Goal: Information Seeking & Learning: Learn about a topic

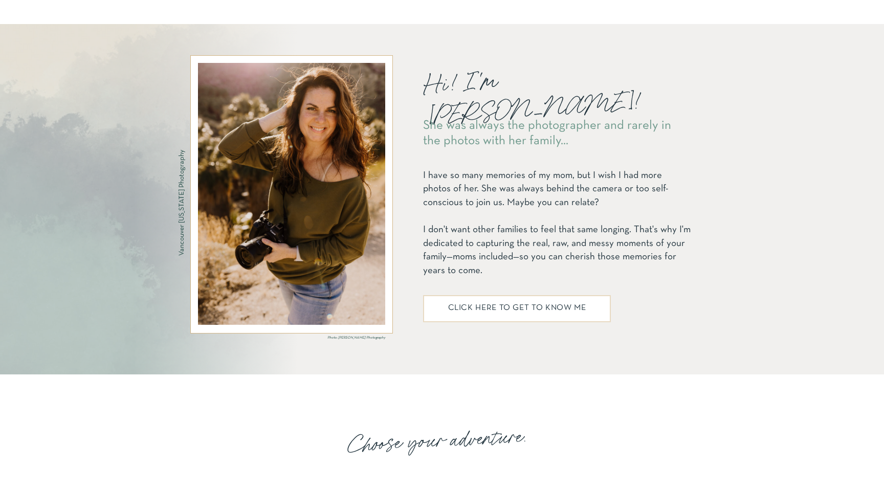
scroll to position [1257, 0]
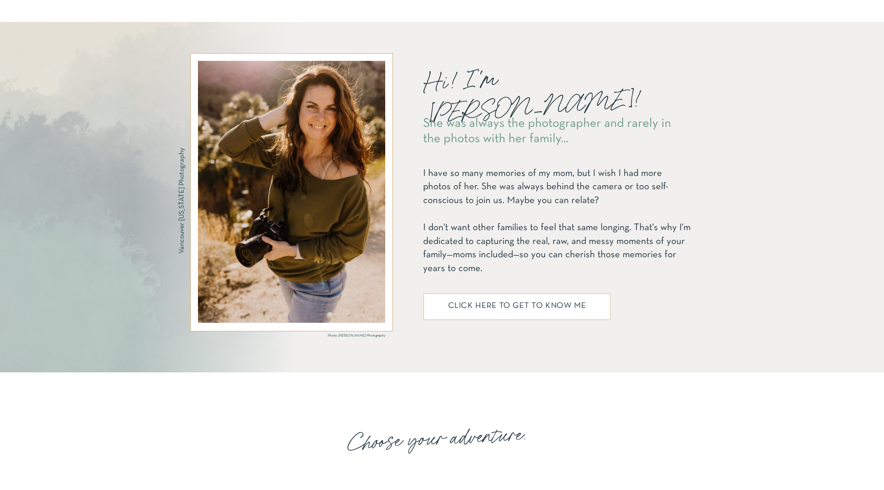
click at [502, 305] on h2 "click here to get to know me" at bounding box center [517, 308] width 170 height 12
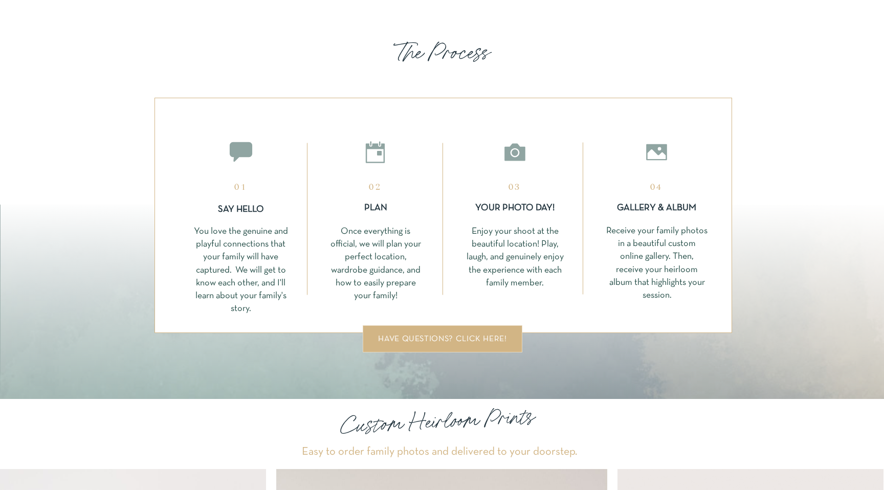
scroll to position [2525, 0]
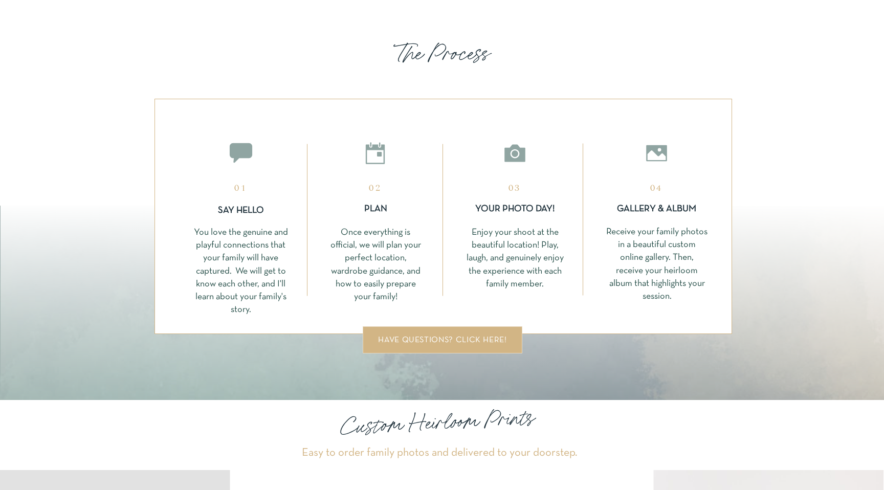
click at [448, 342] on div "have questions? click here!" at bounding box center [443, 340] width 136 height 8
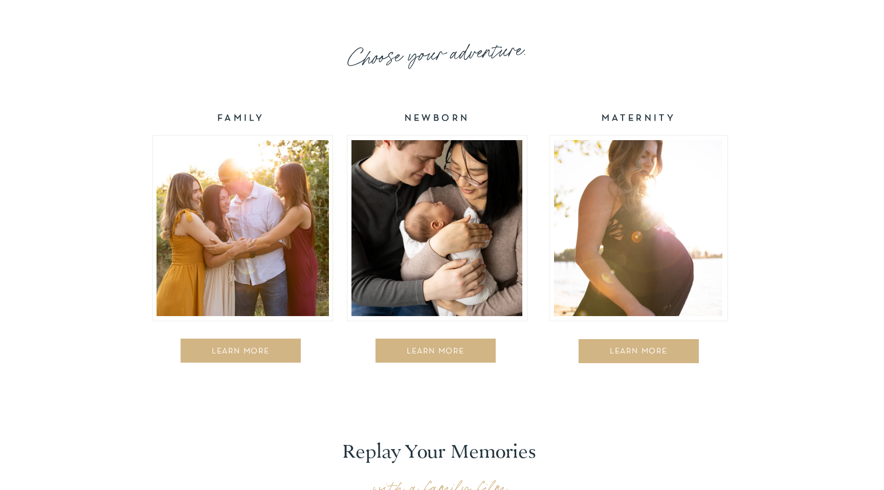
scroll to position [1640, 0]
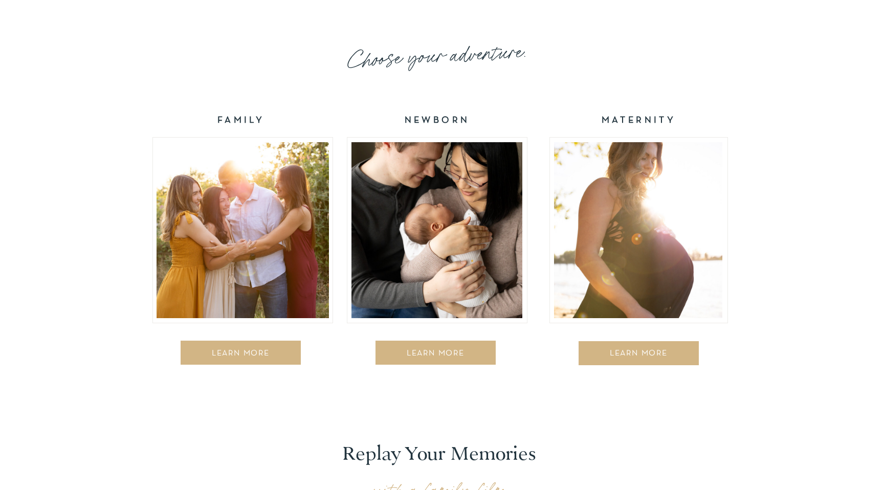
click at [229, 353] on div "LEARN MORE" at bounding box center [240, 354] width 107 height 10
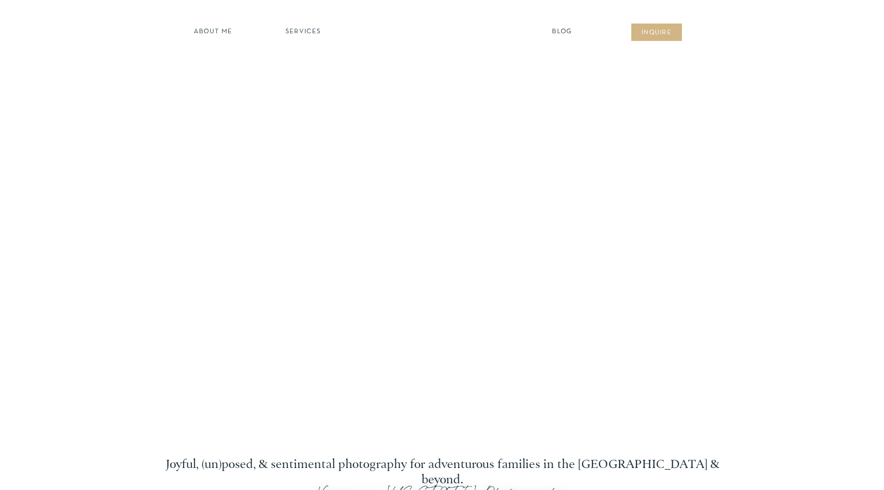
scroll to position [1640, 0]
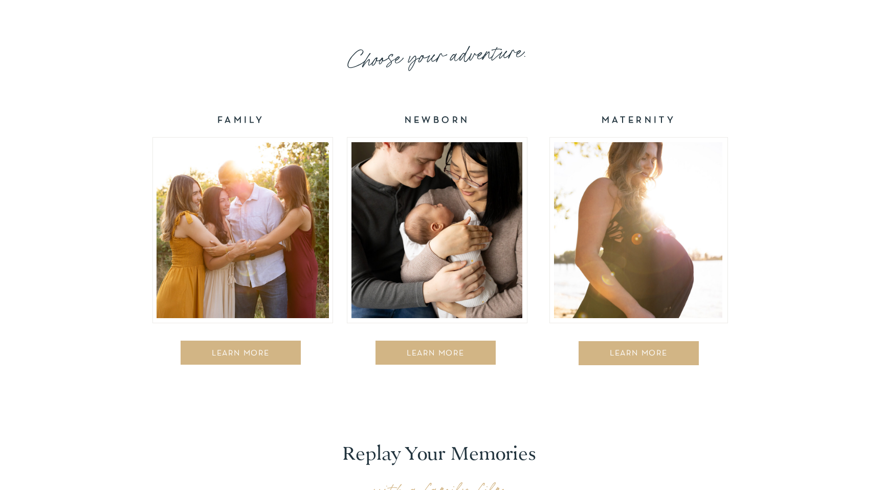
click at [431, 353] on div "LEARN MORE" at bounding box center [435, 354] width 97 height 10
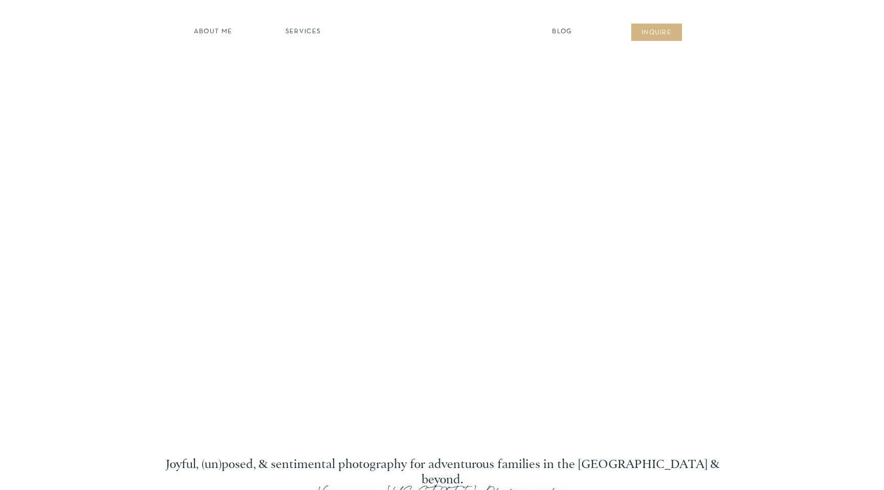
scroll to position [1640, 0]
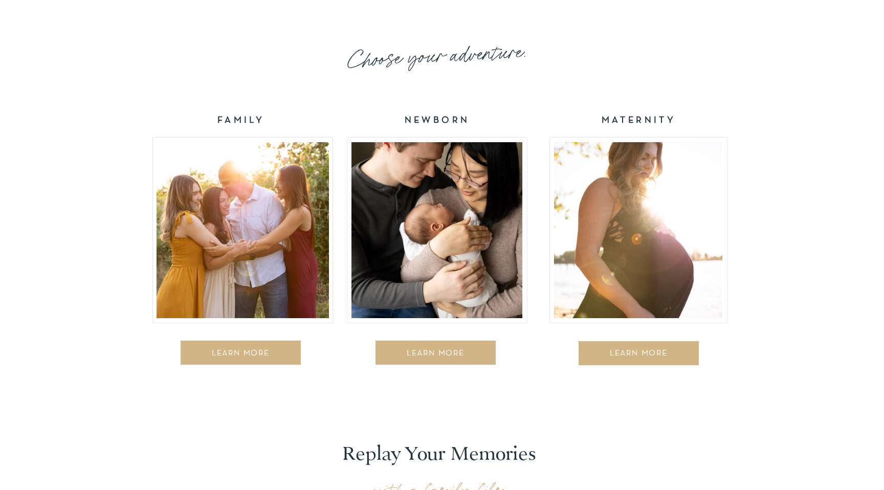
click at [646, 351] on div "LEARN MORE" at bounding box center [638, 354] width 115 height 10
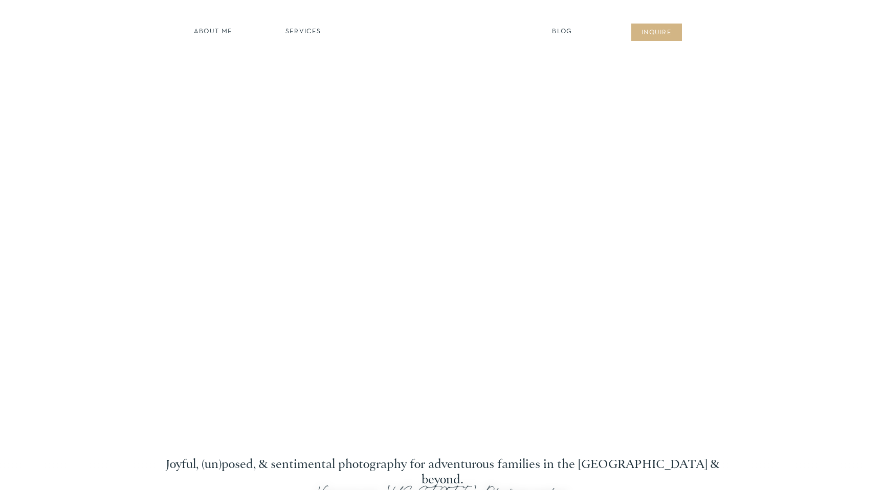
scroll to position [1640, 0]
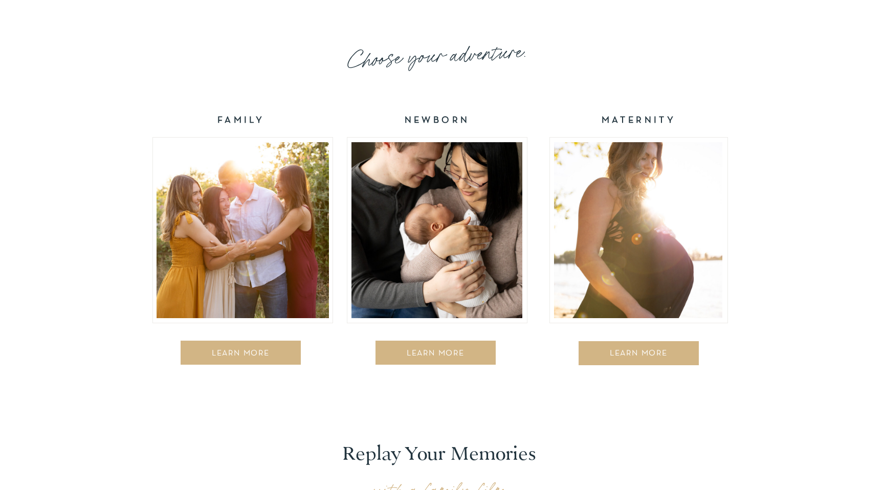
click at [636, 354] on div "LEARN MORE" at bounding box center [638, 354] width 115 height 10
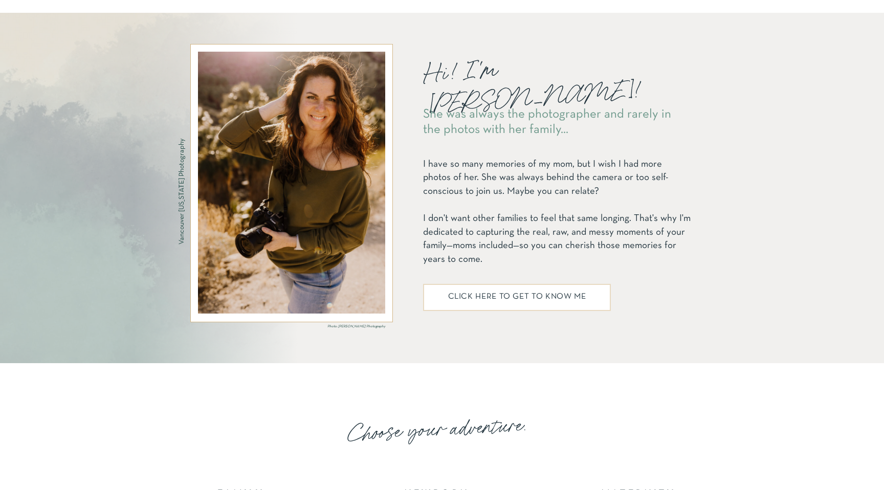
scroll to position [1271, 0]
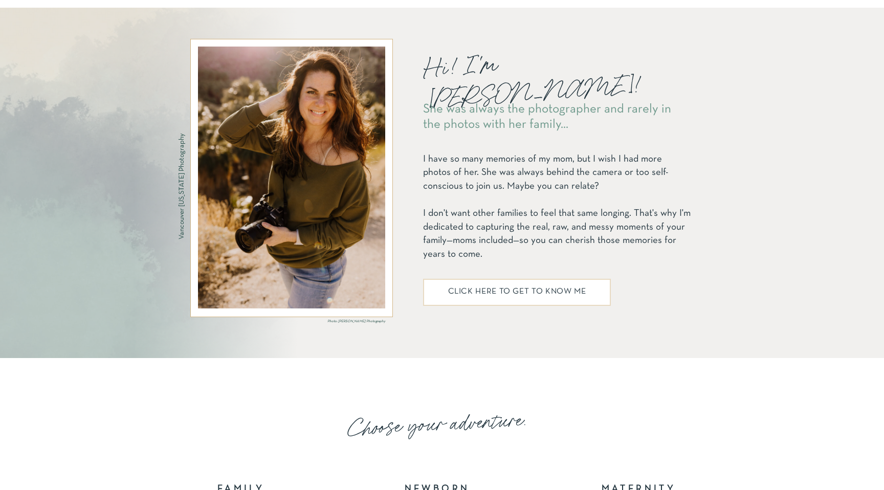
click at [485, 294] on h2 "click here to get to know me" at bounding box center [517, 294] width 170 height 12
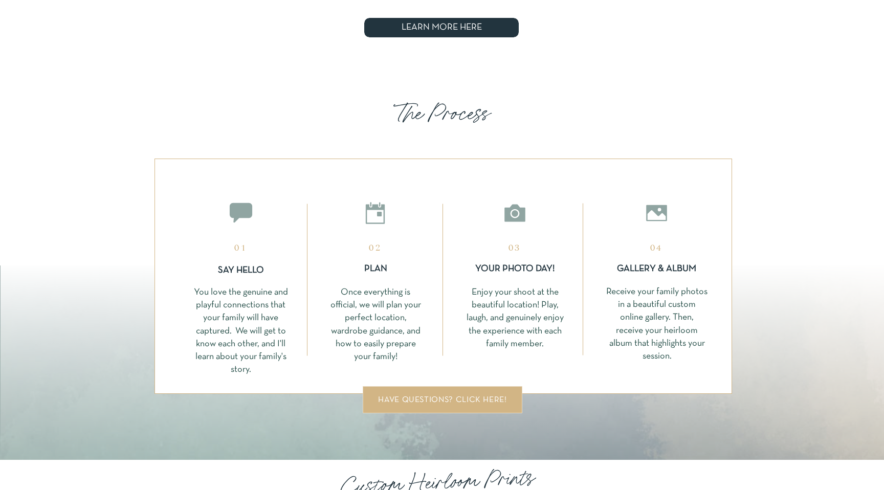
scroll to position [2505, 0]
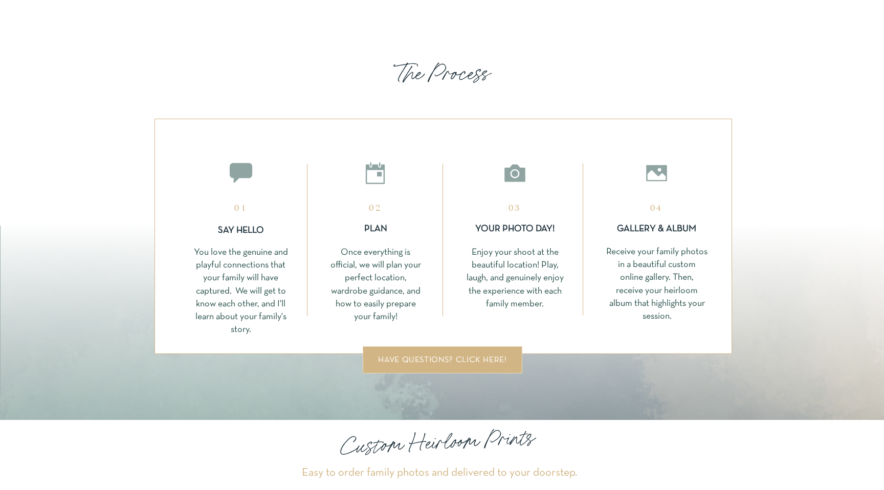
click at [458, 366] on div at bounding box center [443, 359] width 160 height 27
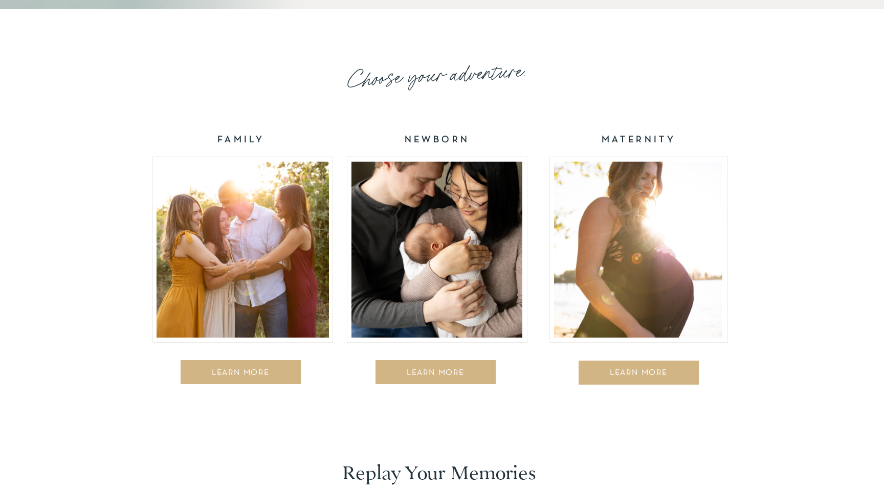
scroll to position [1656, 0]
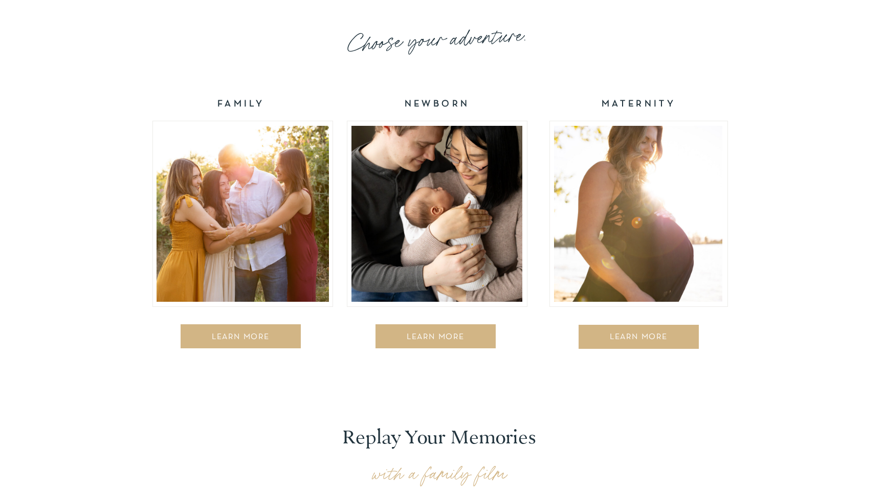
click at [236, 332] on div at bounding box center [241, 336] width 120 height 24
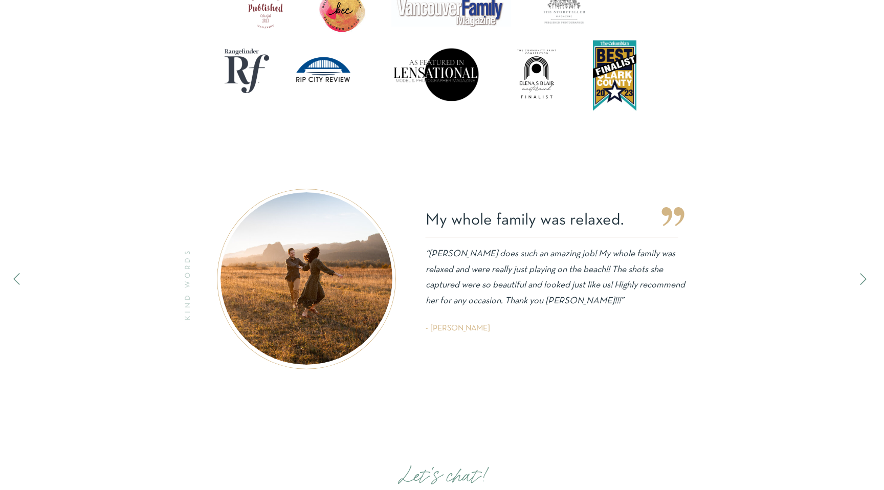
scroll to position [3412, 0]
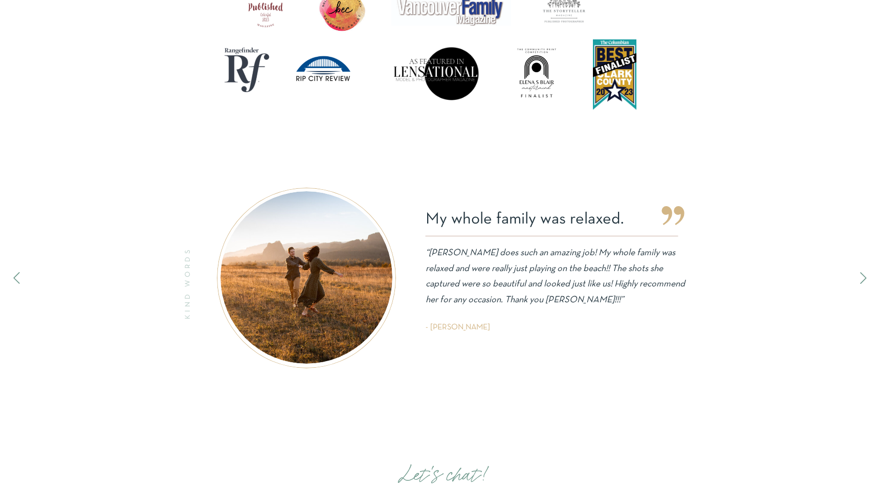
click at [865, 279] on icon at bounding box center [863, 278] width 6 height 12
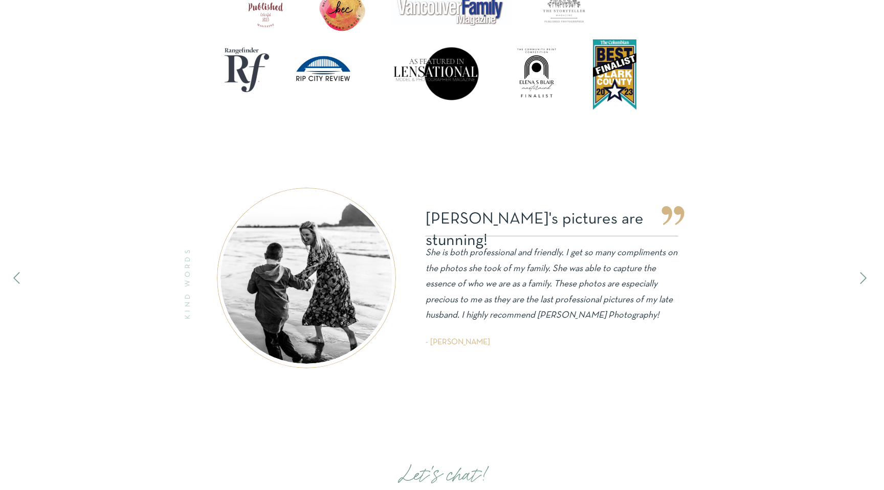
click at [865, 279] on icon at bounding box center [863, 278] width 6 height 12
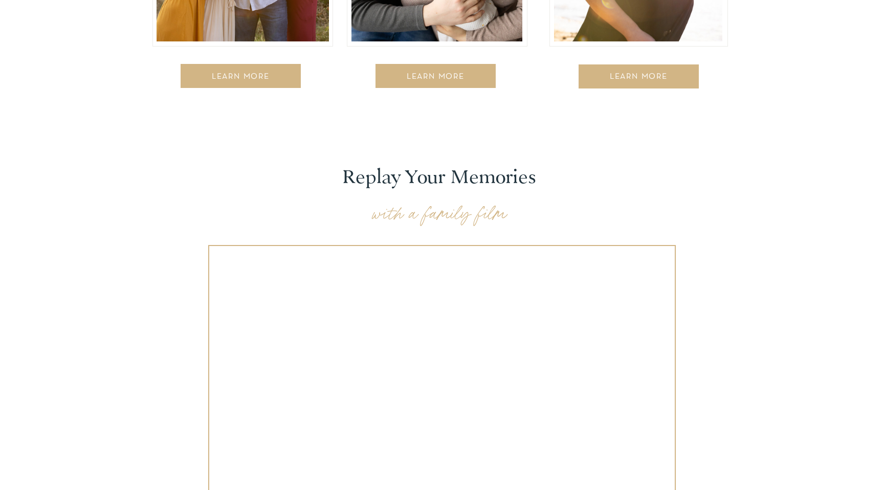
scroll to position [1912, 0]
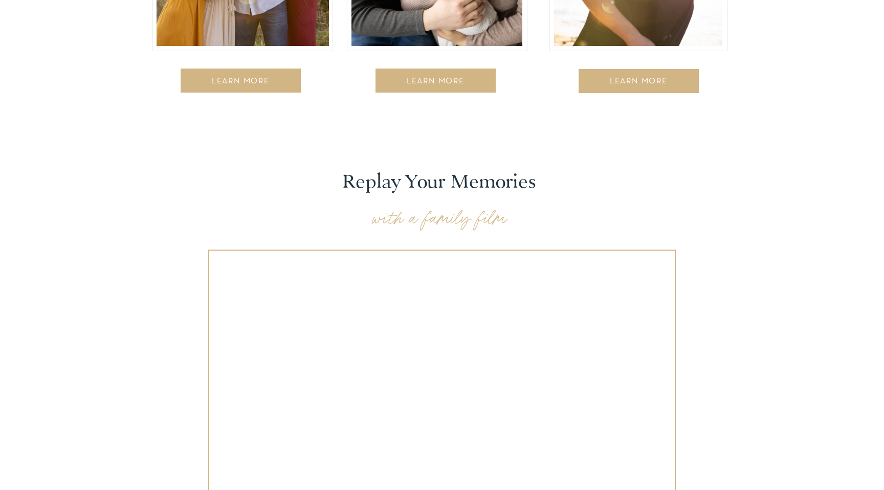
click at [228, 80] on div "LEARN MORE" at bounding box center [240, 82] width 107 height 10
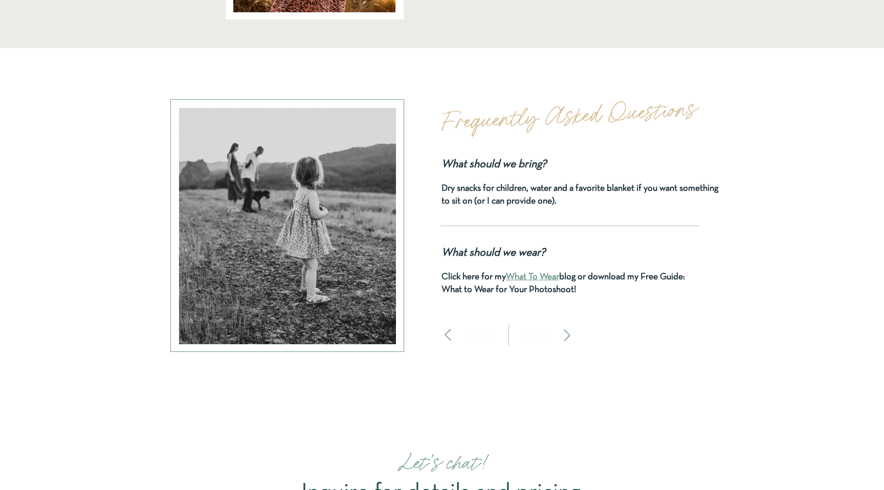
scroll to position [4222, 0]
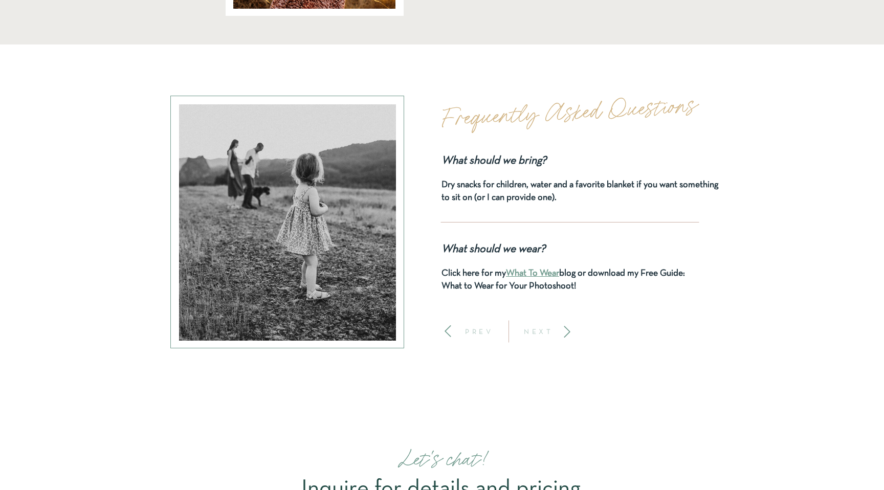
click at [534, 331] on p "NEXT" at bounding box center [539, 331] width 38 height 7
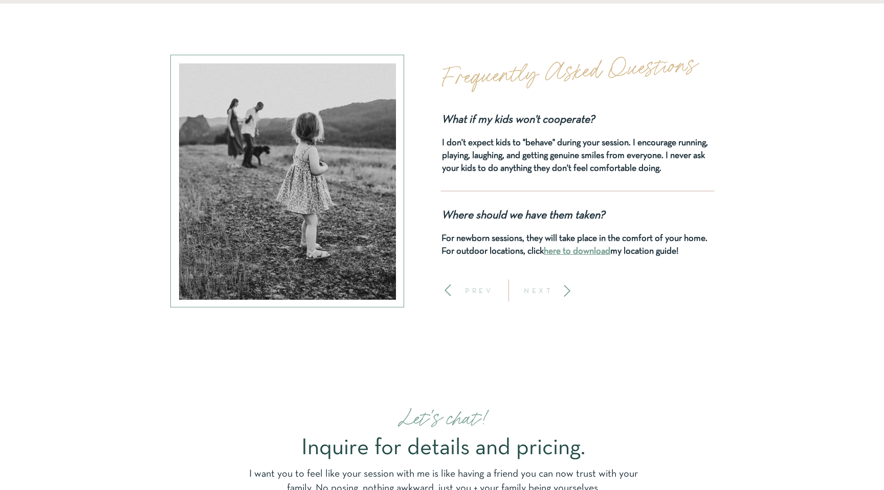
scroll to position [4267, 0]
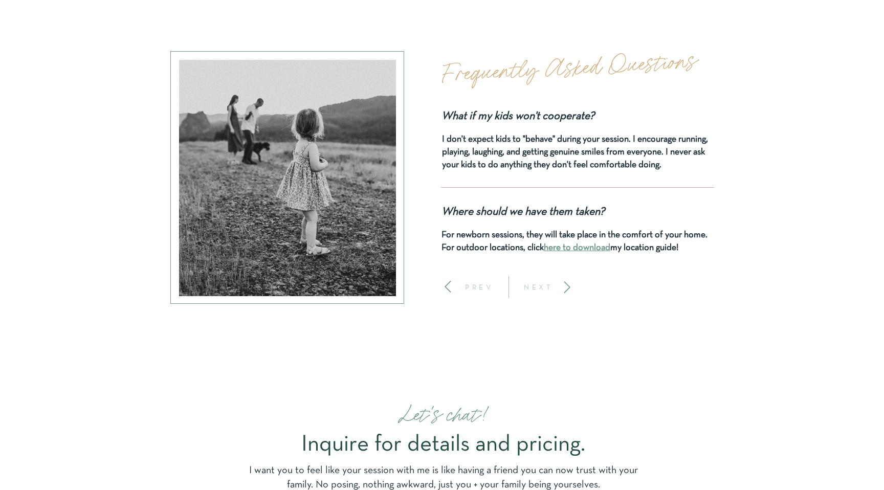
click at [536, 287] on p "NEXT" at bounding box center [539, 286] width 38 height 7
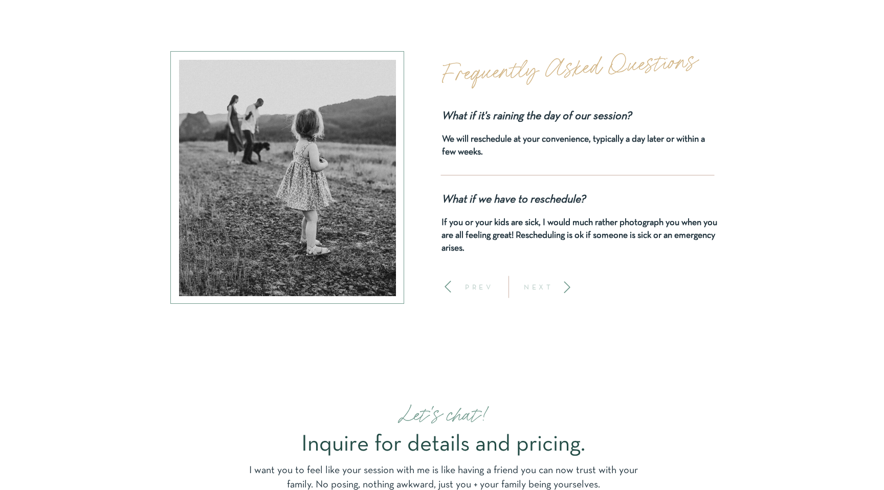
click at [536, 287] on p "NEXT" at bounding box center [539, 286] width 38 height 7
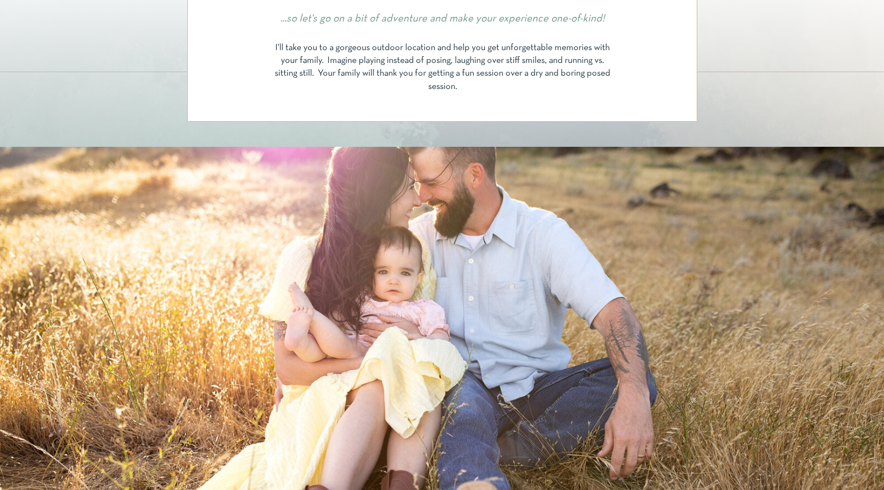
scroll to position [0, 0]
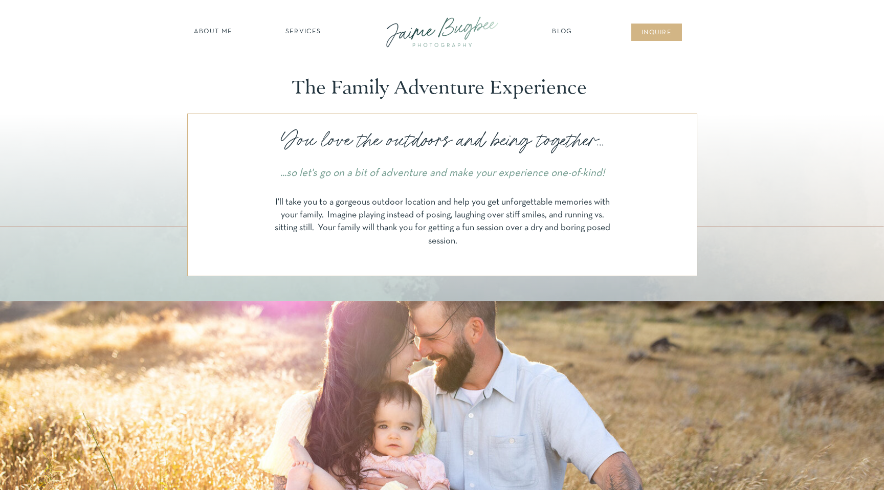
click at [406, 29] on div at bounding box center [442, 31] width 138 height 39
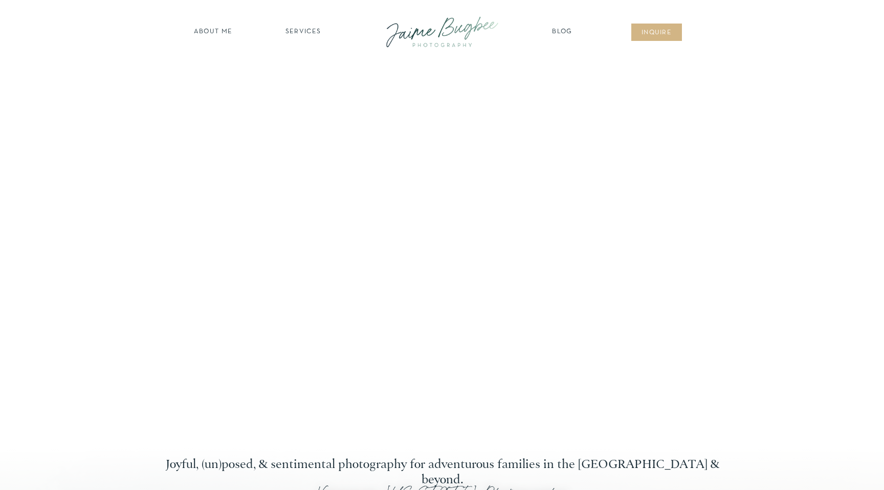
click at [309, 28] on nav "SERVICES" at bounding box center [303, 32] width 58 height 10
click at [314, 33] on nav "SERVICES" at bounding box center [303, 32] width 58 height 10
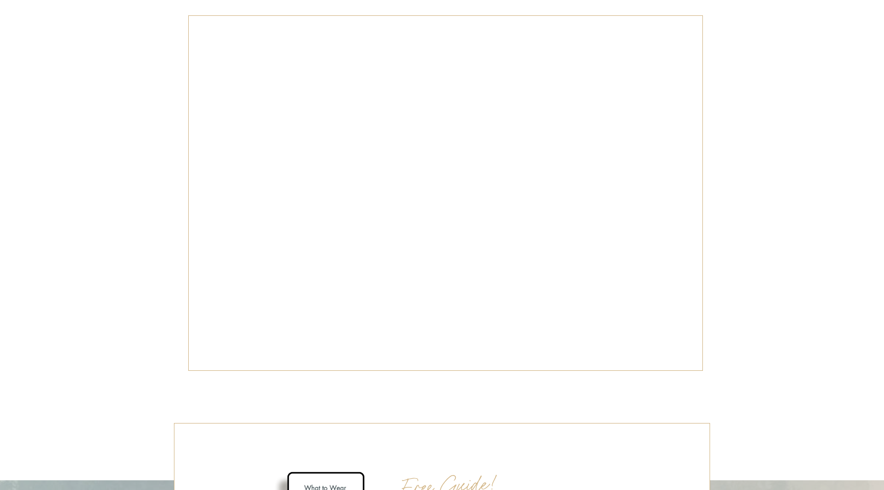
scroll to position [5185, 0]
